Goal: Connect with others: Connect with other users

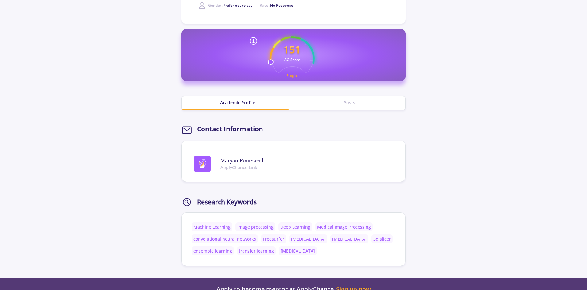
scroll to position [199, 0]
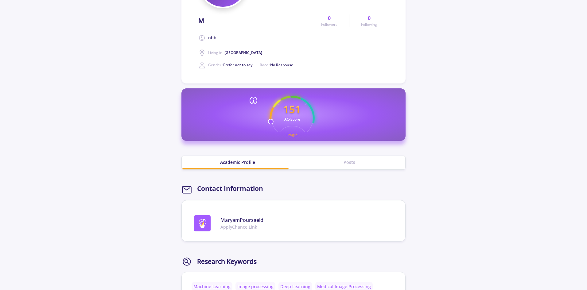
scroll to position [114, 0]
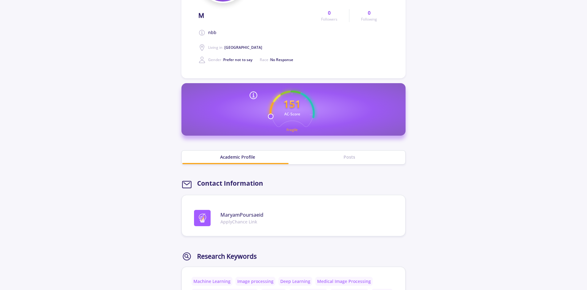
drag, startPoint x: 586, startPoint y: 168, endPoint x: 586, endPoint y: 172, distance: 4.6
click at [586, 173] on section "M nbb Living in : Iran Gender : Prefer not to say Race : No Response 0 Follower…" at bounding box center [293, 120] width 587 height 425
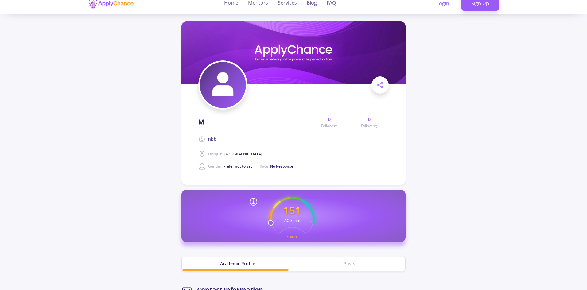
scroll to position [0, 0]
